Goal: Task Accomplishment & Management: Manage account settings

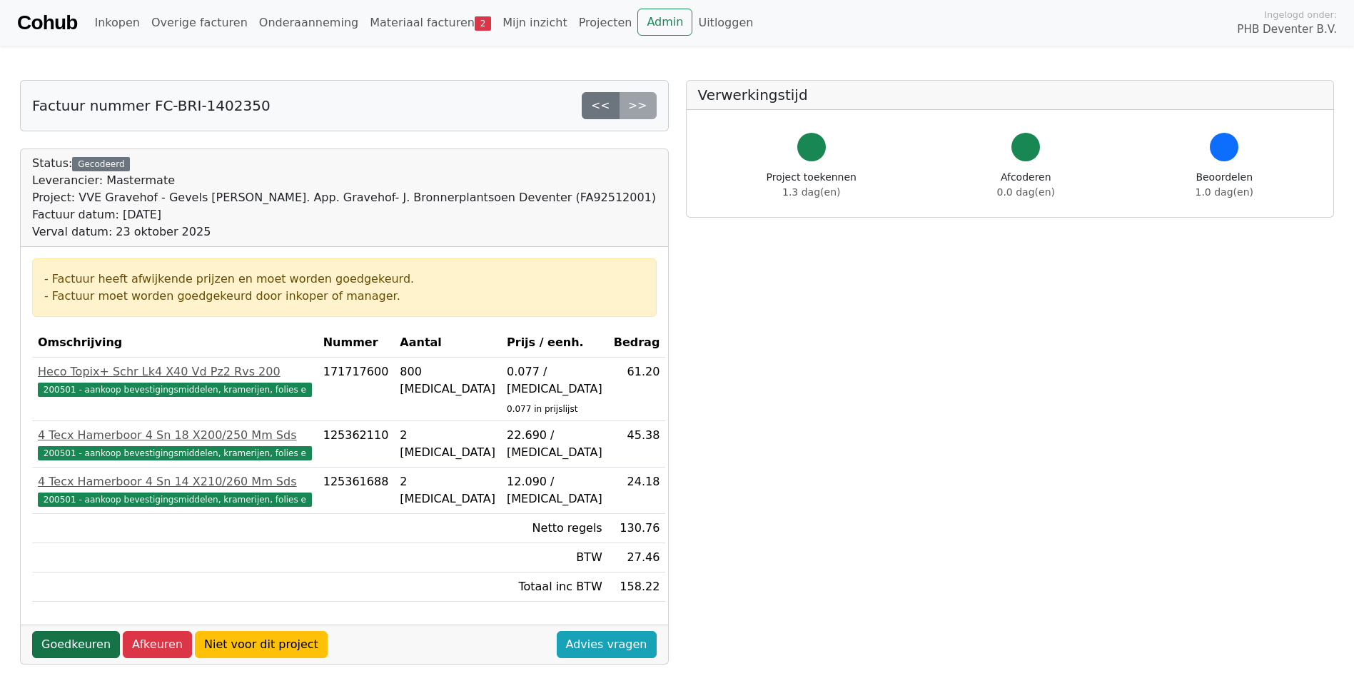
click at [76, 631] on link "Goedkeuren" at bounding box center [76, 644] width 88 height 27
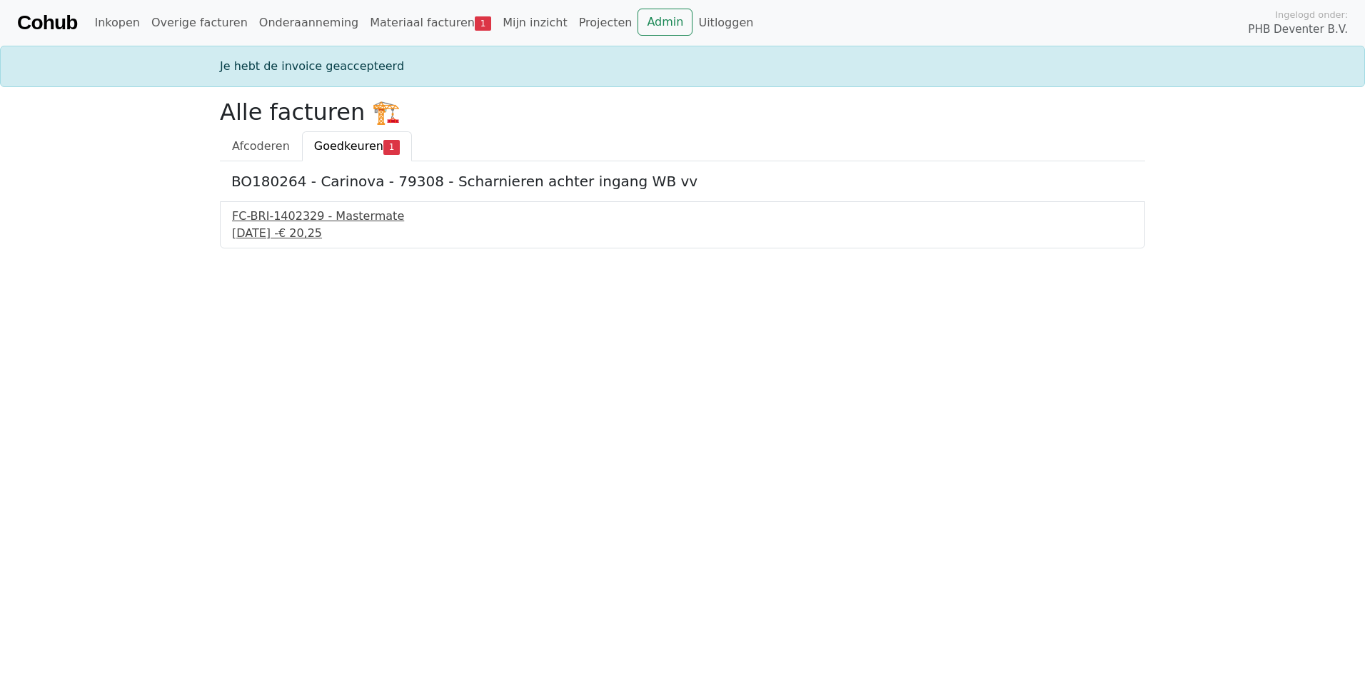
click at [312, 219] on div "FC-BRI-1402329 - Mastermate" at bounding box center [682, 216] width 901 height 17
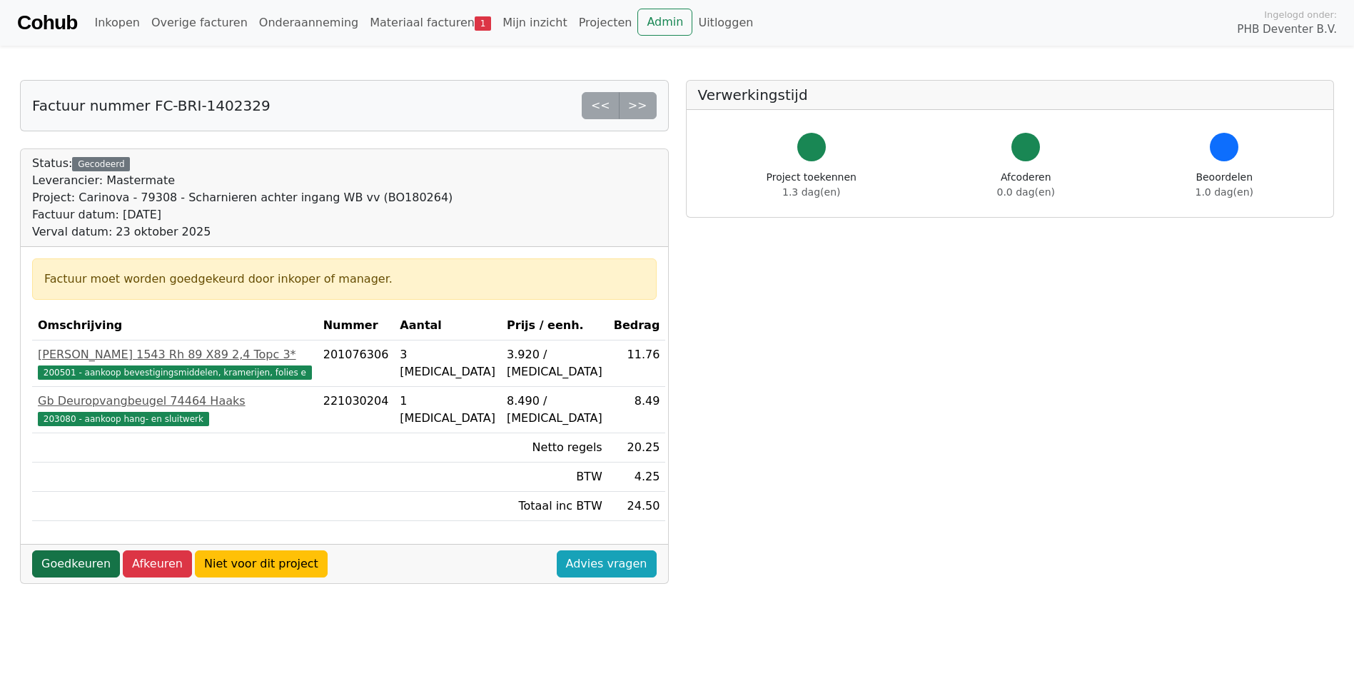
click at [86, 567] on link "Goedkeuren" at bounding box center [76, 563] width 88 height 27
